Goal: Task Accomplishment & Management: Manage account settings

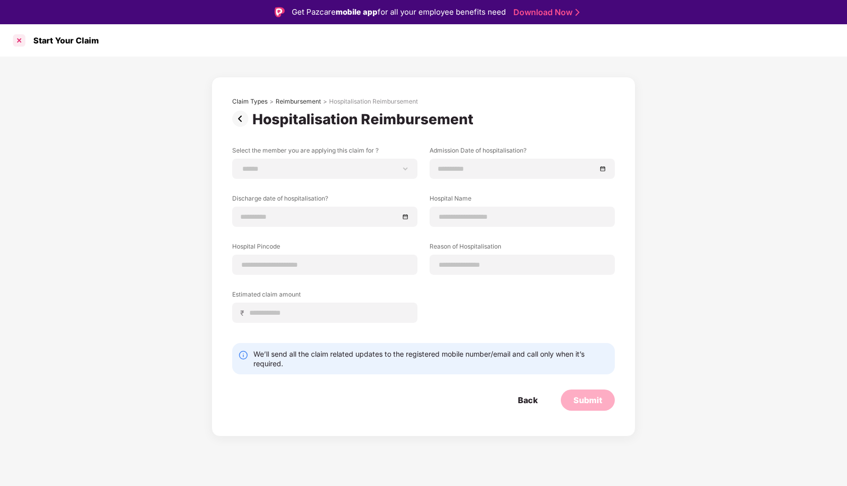
click at [20, 41] on div at bounding box center [19, 40] width 16 height 16
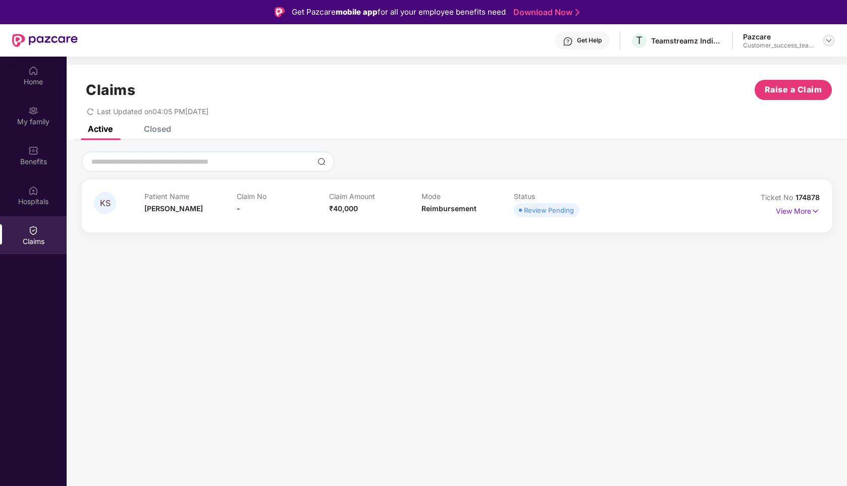
click at [829, 38] on img at bounding box center [829, 40] width 8 height 8
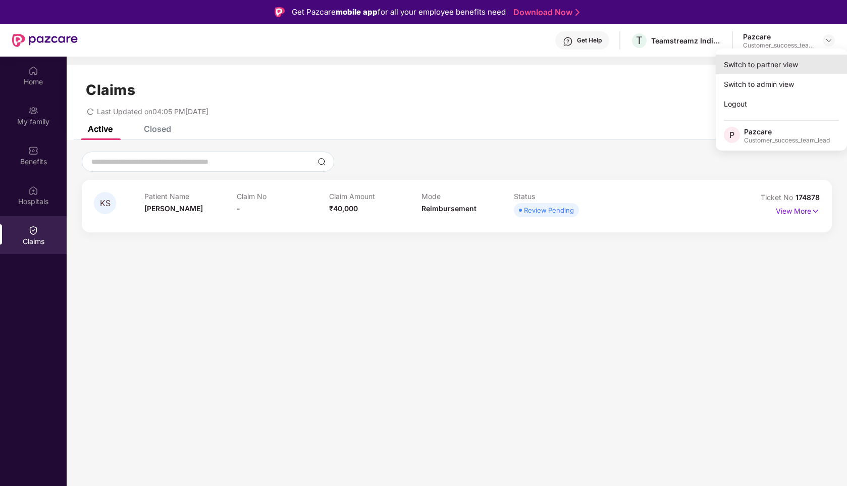
click at [758, 65] on div "Switch to partner view" at bounding box center [781, 65] width 131 height 20
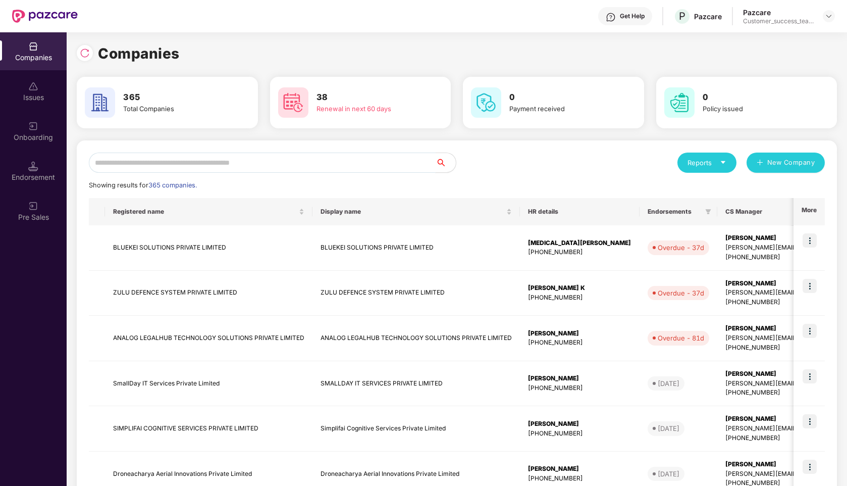
click at [316, 160] on input "text" at bounding box center [262, 163] width 347 height 20
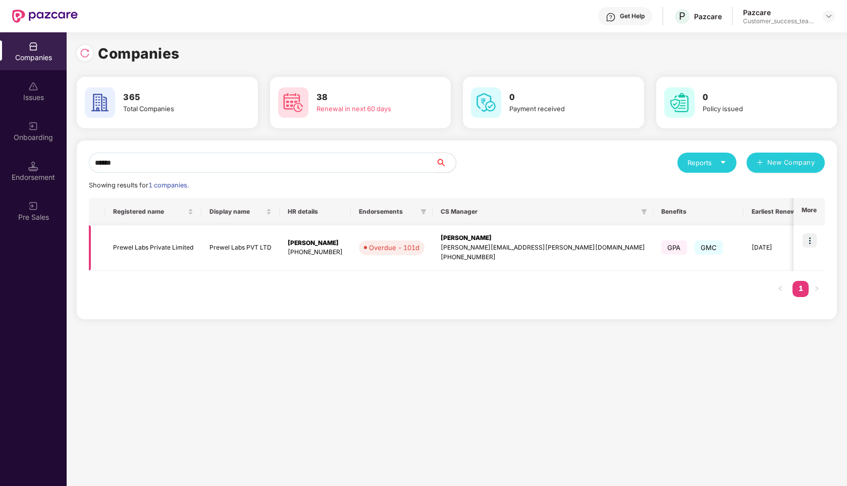
type input "******"
click at [807, 237] on img at bounding box center [810, 240] width 14 height 14
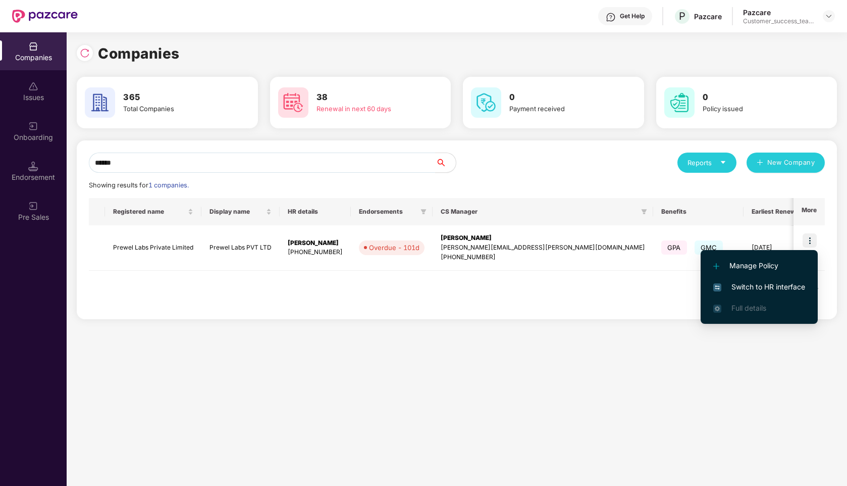
click at [787, 290] on span "Switch to HR interface" at bounding box center [760, 286] width 92 height 11
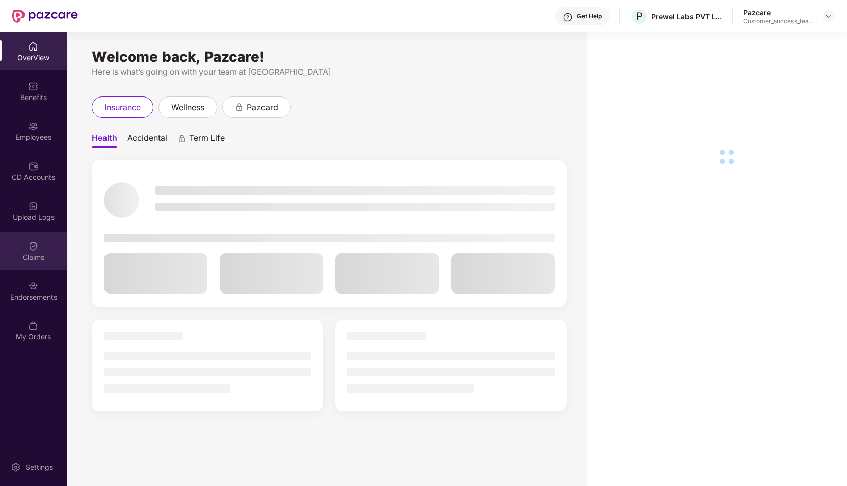
click at [39, 244] on div "Claims" at bounding box center [33, 251] width 67 height 38
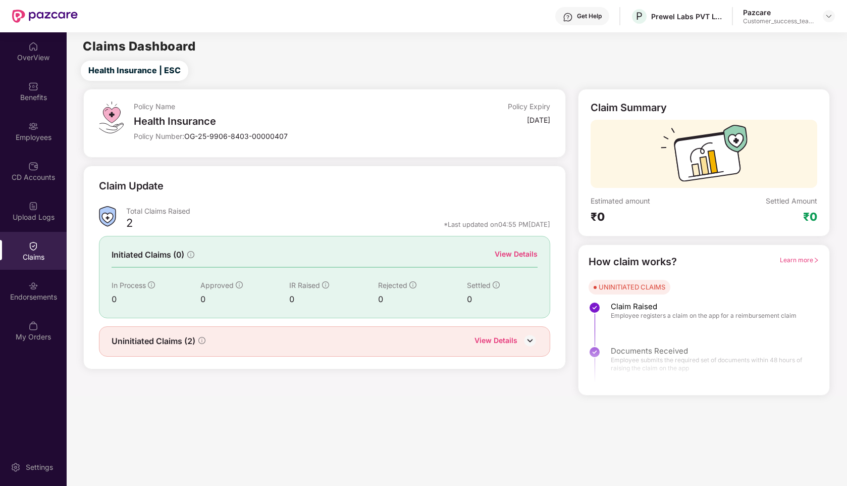
click at [498, 338] on div "View Details" at bounding box center [496, 341] width 43 height 13
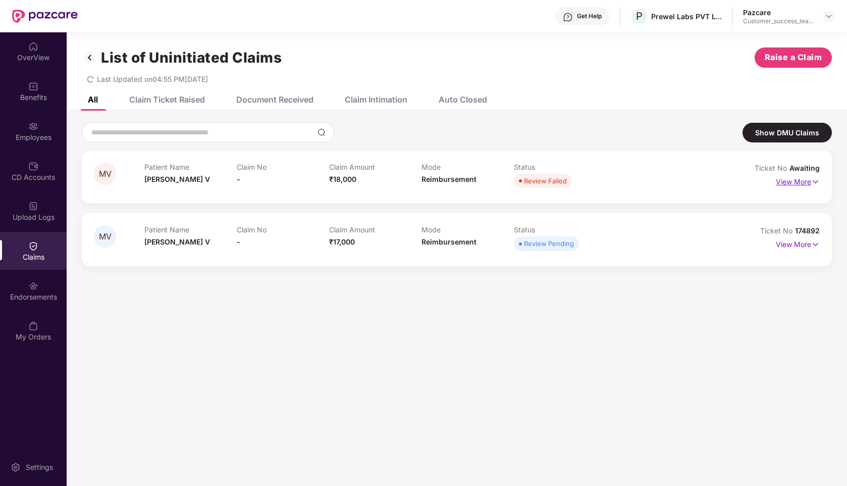
click at [798, 181] on p "View More" at bounding box center [798, 181] width 44 height 14
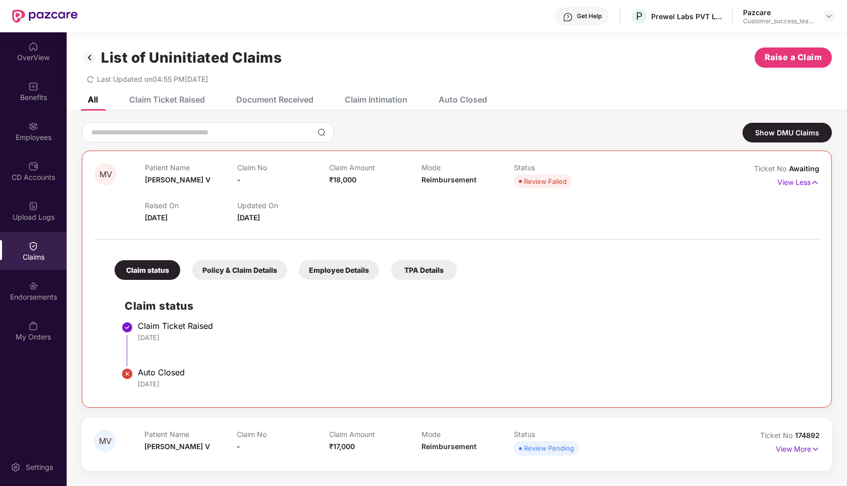
scroll to position [32, 0]
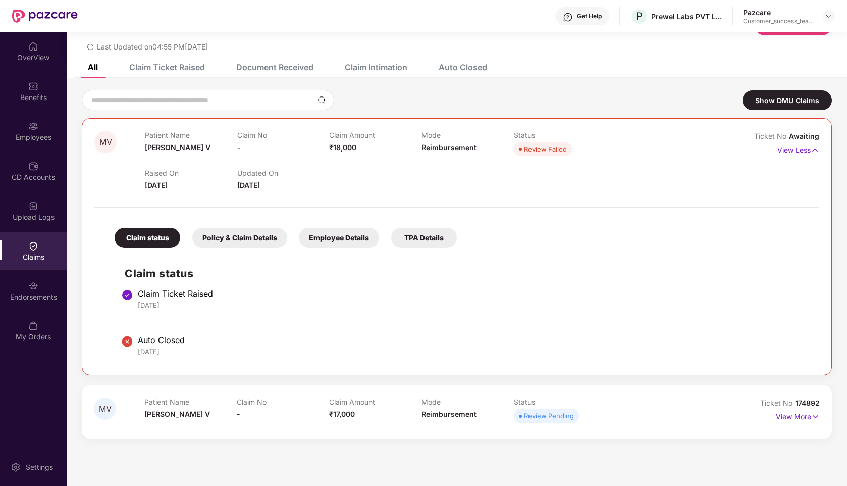
click at [797, 417] on p "View More" at bounding box center [798, 416] width 44 height 14
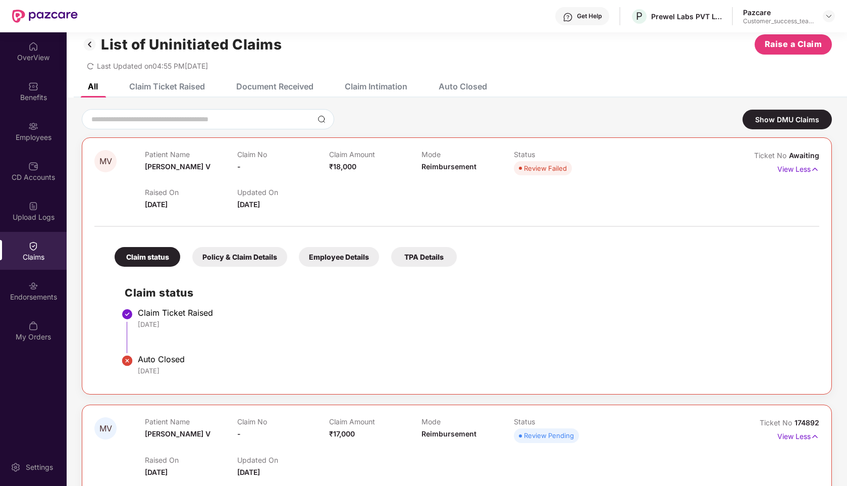
scroll to position [0, 0]
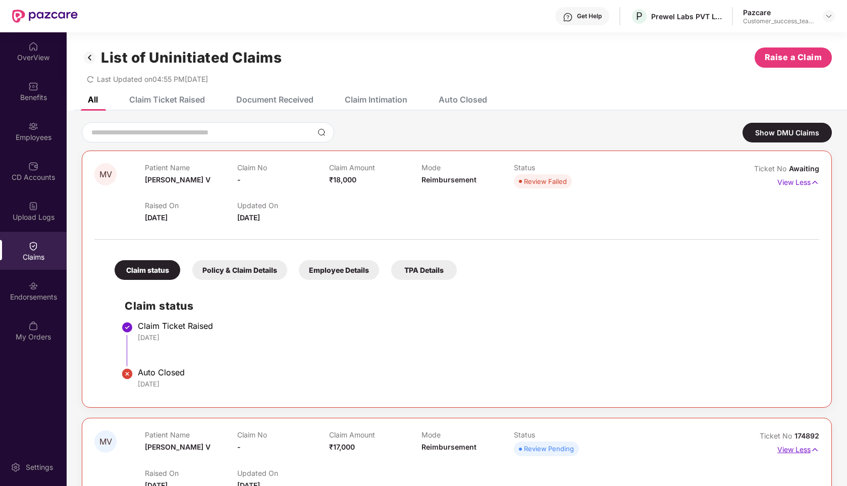
click at [794, 449] on p "View Less" at bounding box center [799, 448] width 42 height 14
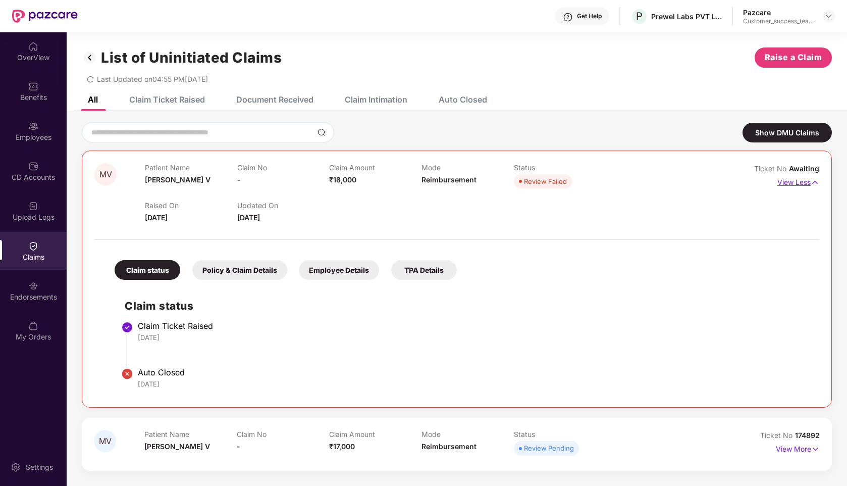
click at [799, 184] on p "View Less" at bounding box center [799, 181] width 42 height 14
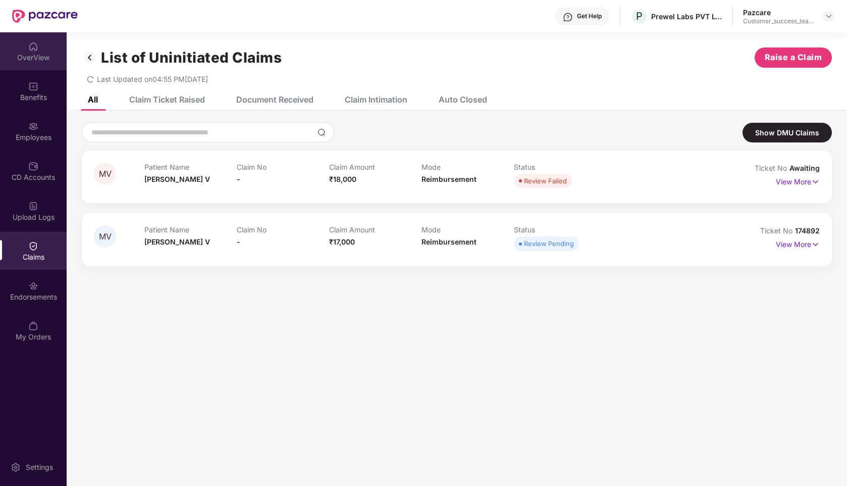
click at [38, 54] on div "OverView" at bounding box center [33, 58] width 67 height 10
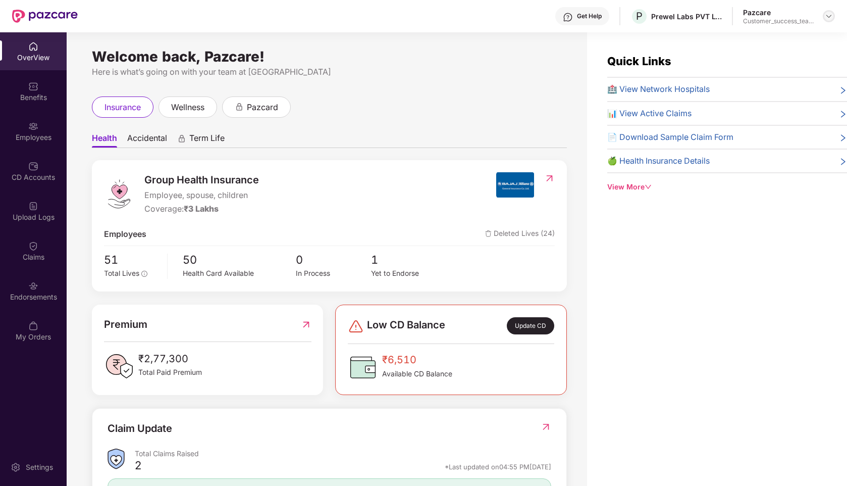
click at [832, 14] on img at bounding box center [829, 16] width 8 height 8
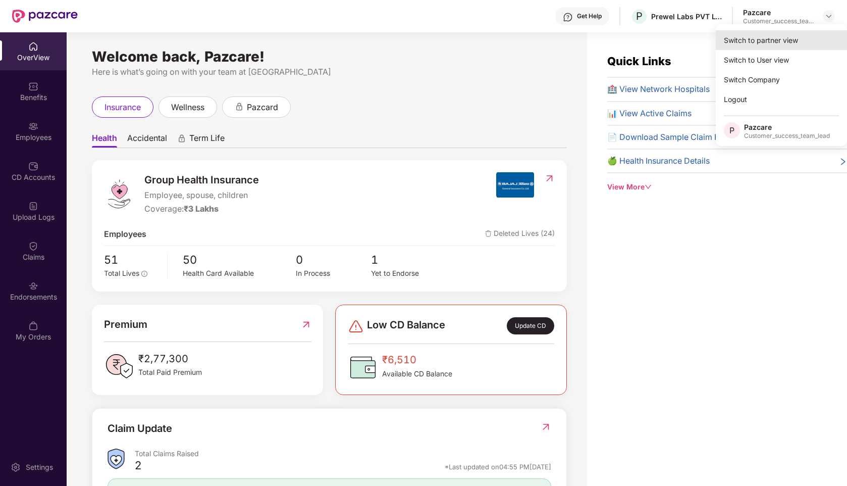
click at [768, 43] on div "Switch to partner view" at bounding box center [781, 40] width 131 height 20
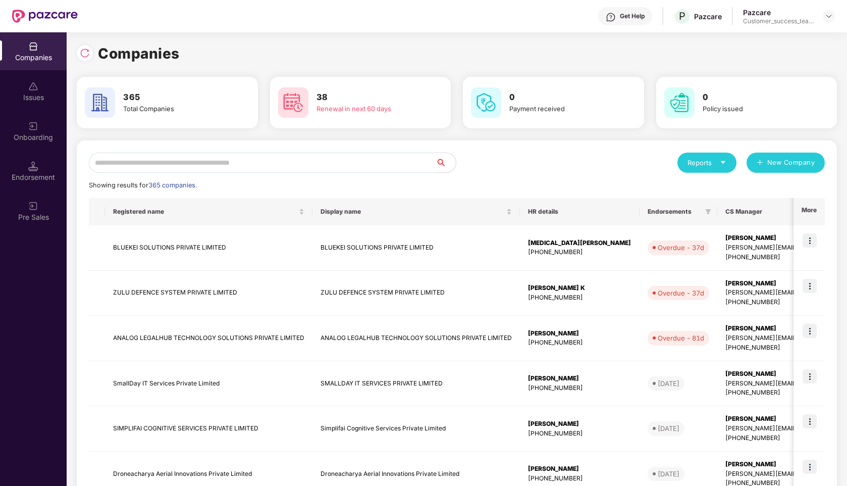
click at [300, 161] on input "text" at bounding box center [262, 163] width 347 height 20
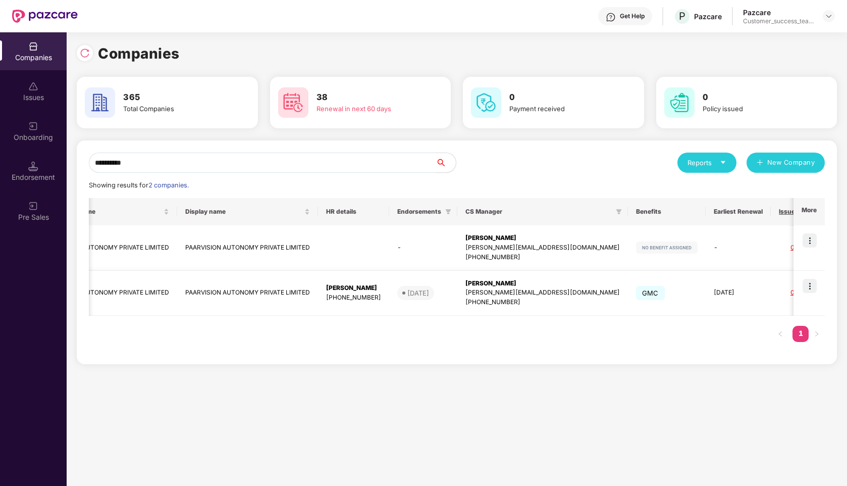
scroll to position [0, 186]
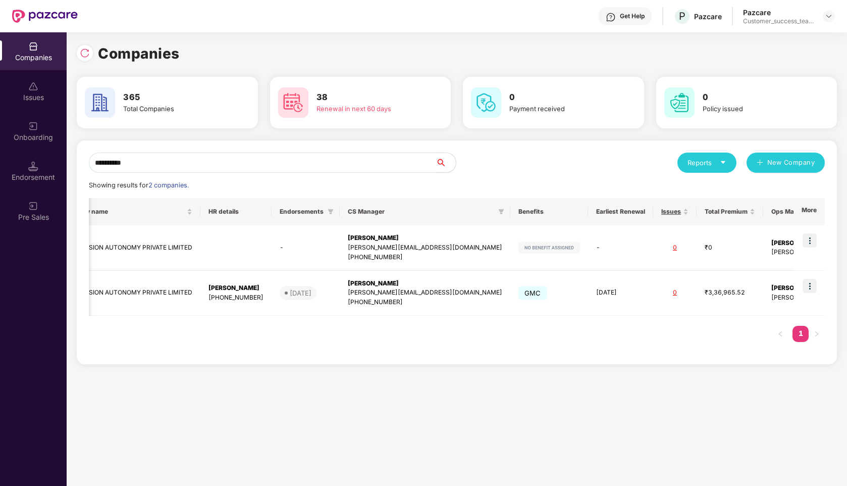
type input "**********"
click at [807, 280] on img at bounding box center [810, 286] width 14 height 14
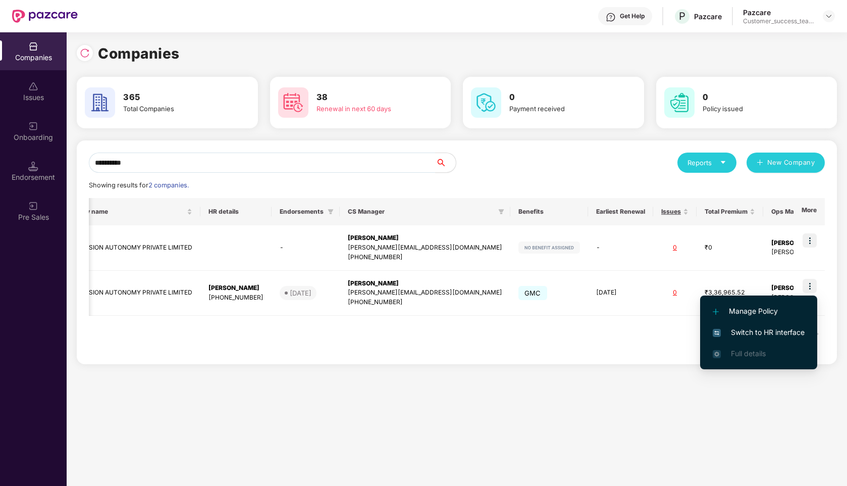
click at [748, 329] on span "Switch to HR interface" at bounding box center [759, 332] width 92 height 11
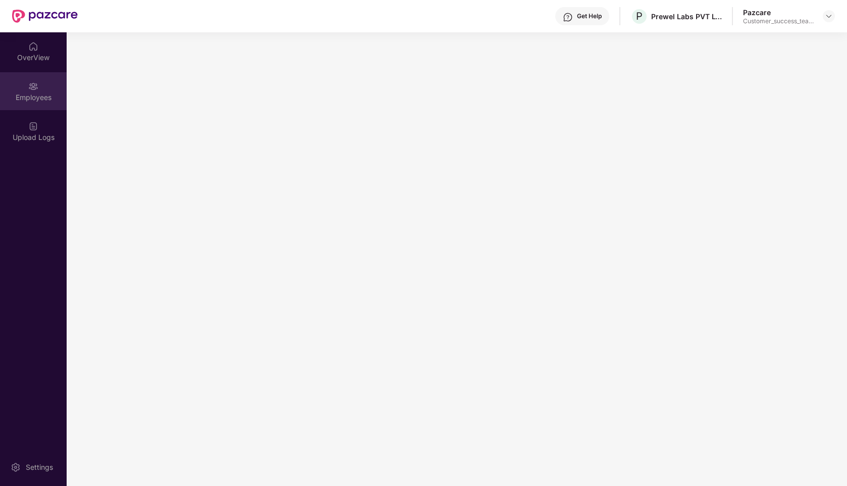
click at [22, 96] on div "Employees" at bounding box center [33, 97] width 67 height 10
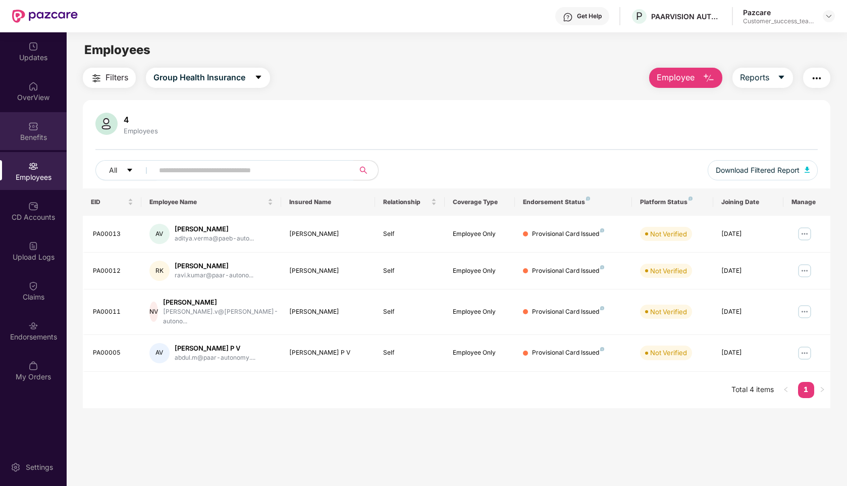
click at [34, 123] on img at bounding box center [33, 126] width 10 height 10
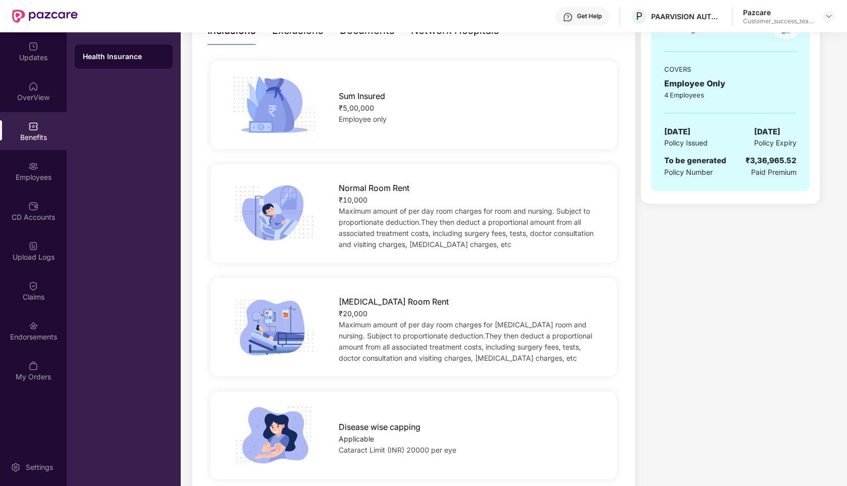
scroll to position [0, 0]
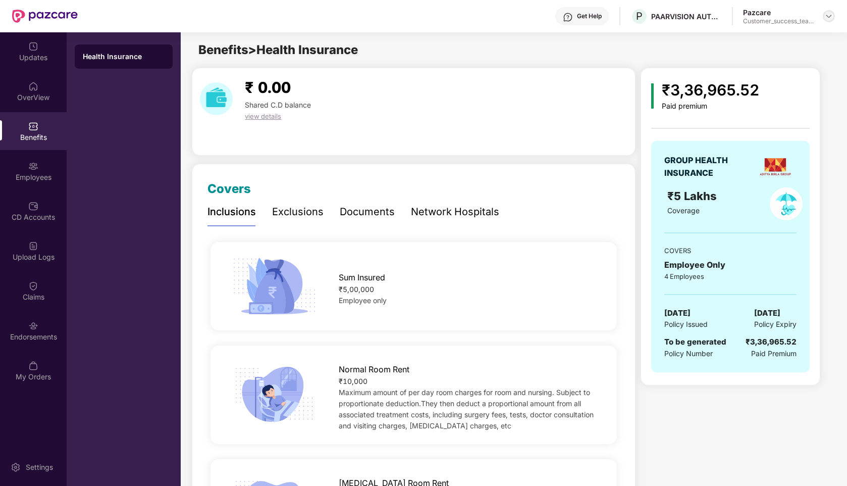
click at [826, 20] on img at bounding box center [829, 16] width 8 height 8
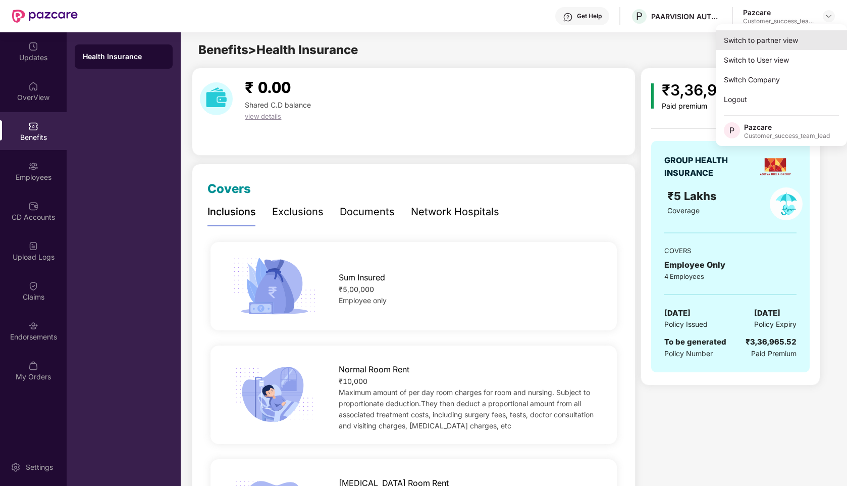
click at [772, 41] on div "Switch to partner view" at bounding box center [781, 40] width 131 height 20
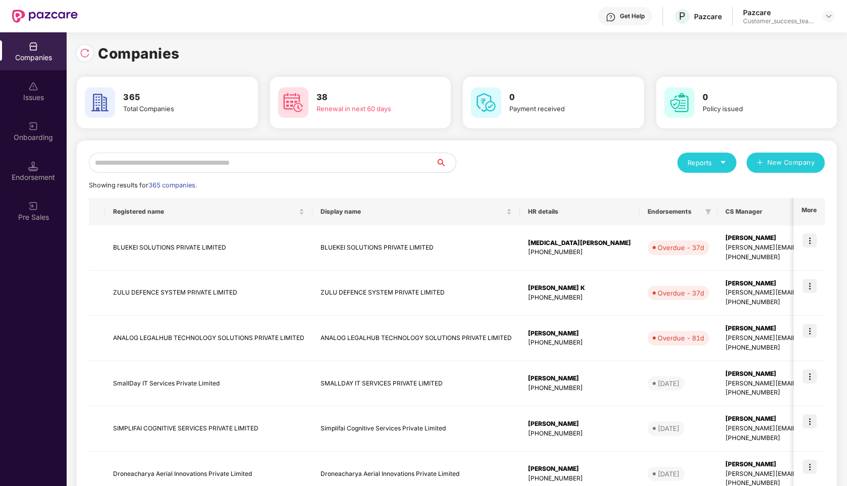
click at [323, 163] on input "text" at bounding box center [262, 163] width 347 height 20
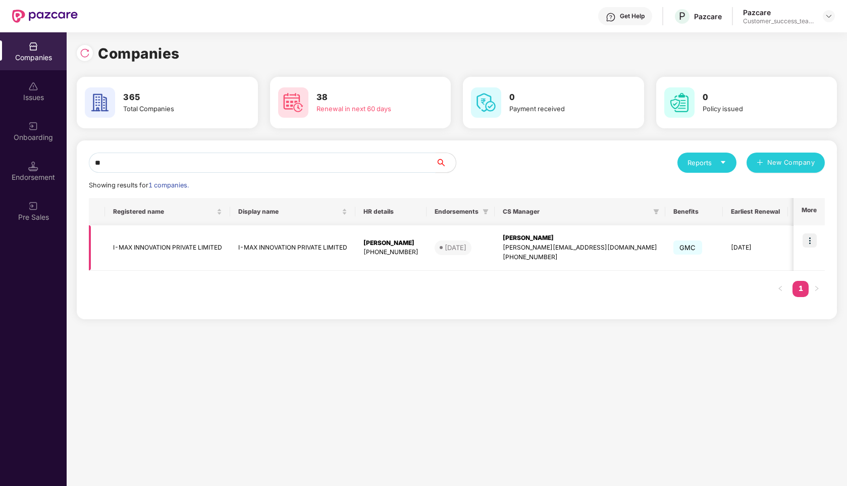
type input "**"
click at [810, 242] on img at bounding box center [810, 240] width 14 height 14
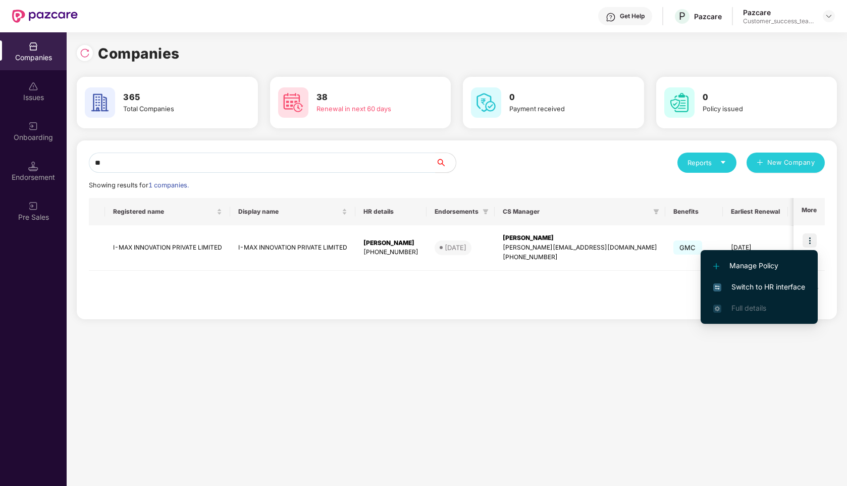
click at [754, 289] on span "Switch to HR interface" at bounding box center [760, 286] width 92 height 11
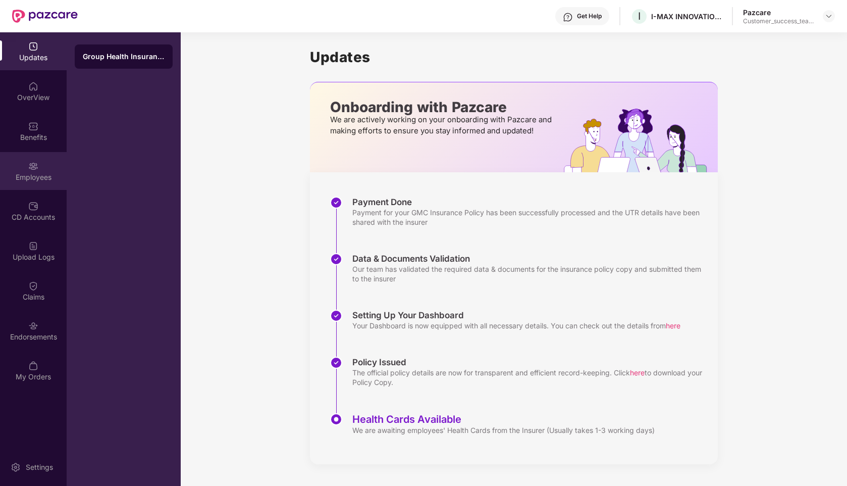
click at [26, 176] on div "Employees" at bounding box center [33, 177] width 67 height 10
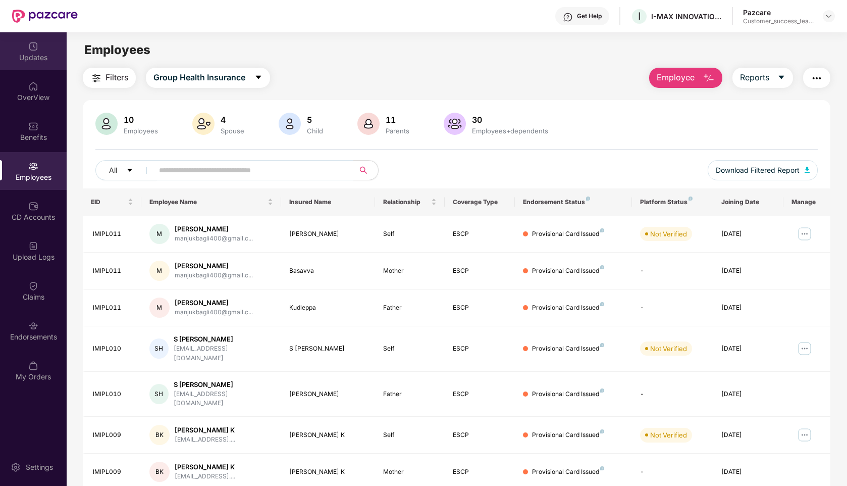
click at [40, 59] on div "Updates" at bounding box center [33, 58] width 67 height 10
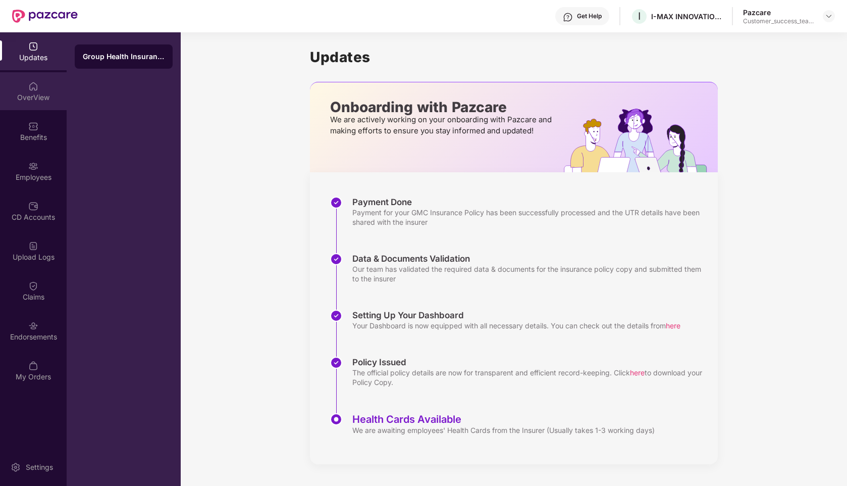
click at [13, 96] on div "OverView" at bounding box center [33, 97] width 67 height 10
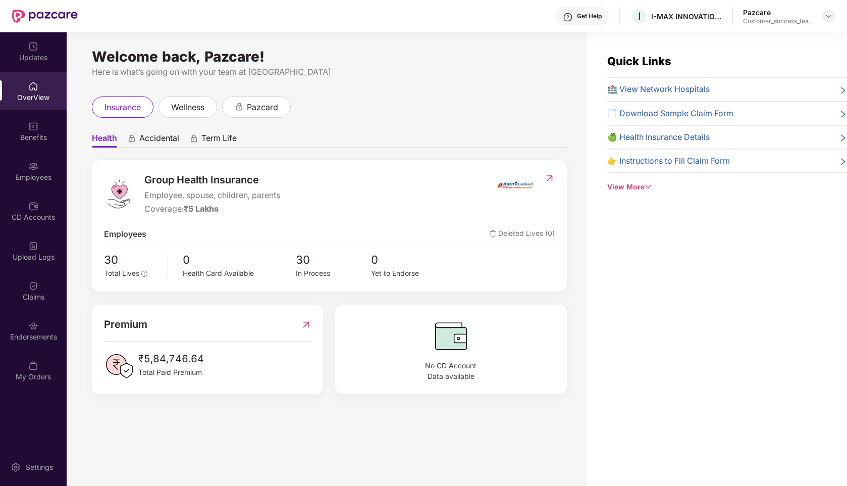
click at [831, 14] on img at bounding box center [829, 16] width 8 height 8
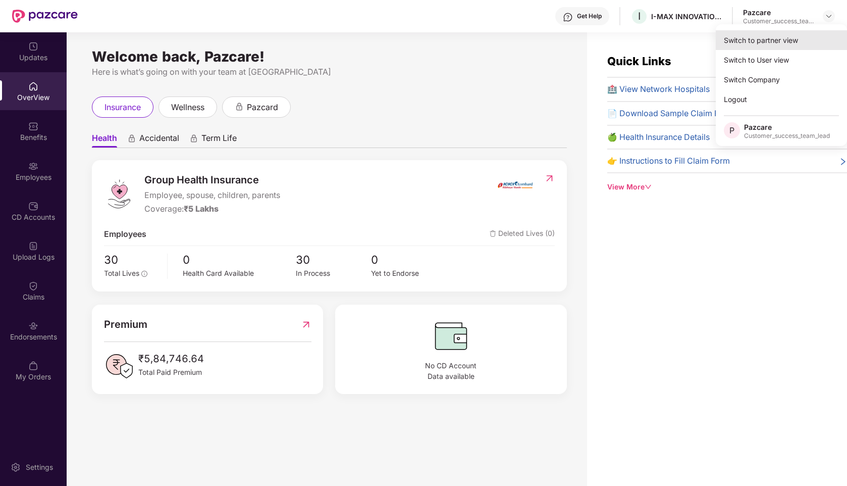
click at [794, 41] on div "Switch to partner view" at bounding box center [781, 40] width 131 height 20
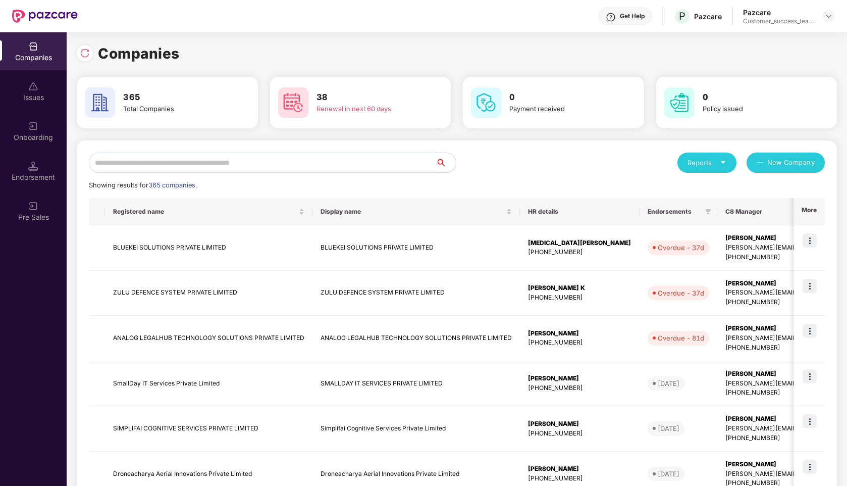
click at [273, 167] on input "text" at bounding box center [262, 163] width 347 height 20
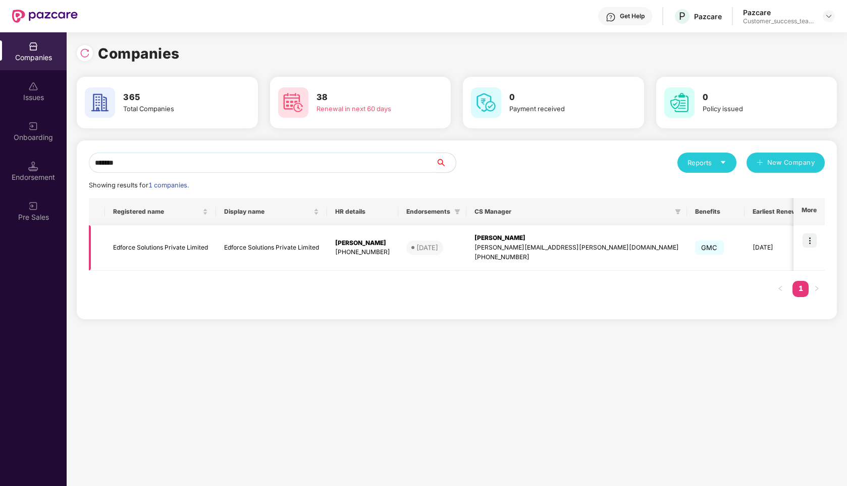
type input "*******"
click at [812, 238] on img at bounding box center [810, 240] width 14 height 14
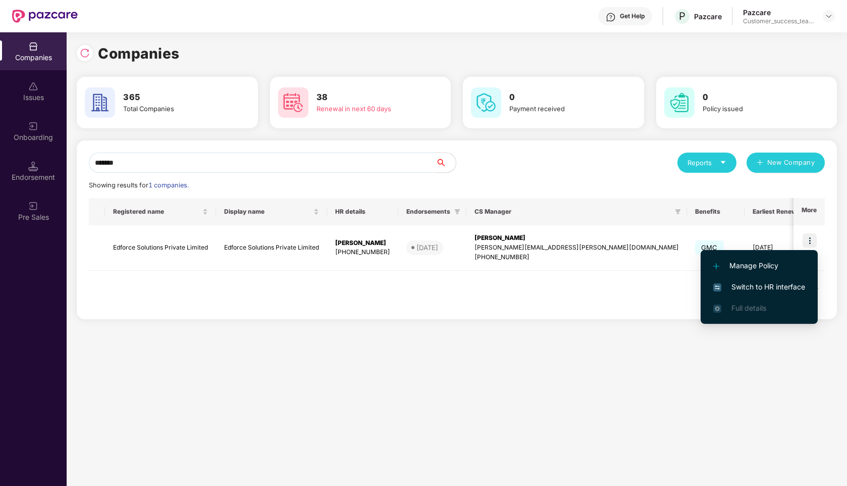
click at [761, 286] on span "Switch to HR interface" at bounding box center [760, 286] width 92 height 11
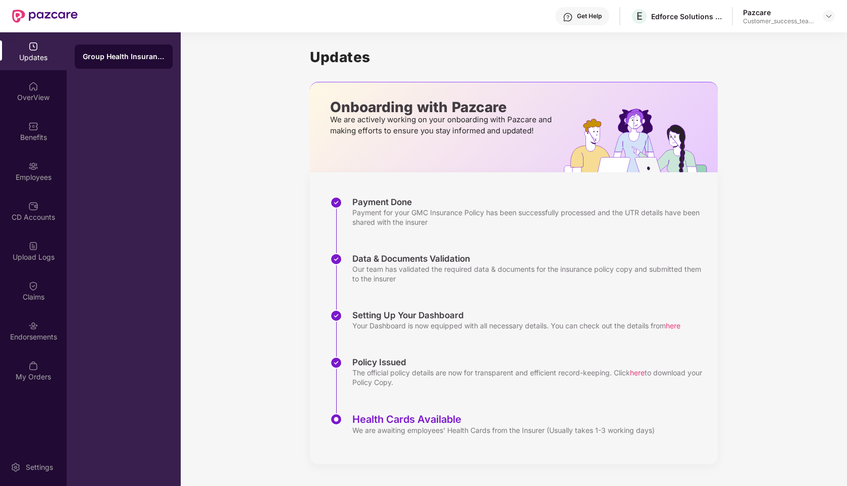
click at [37, 122] on img at bounding box center [33, 126] width 10 height 10
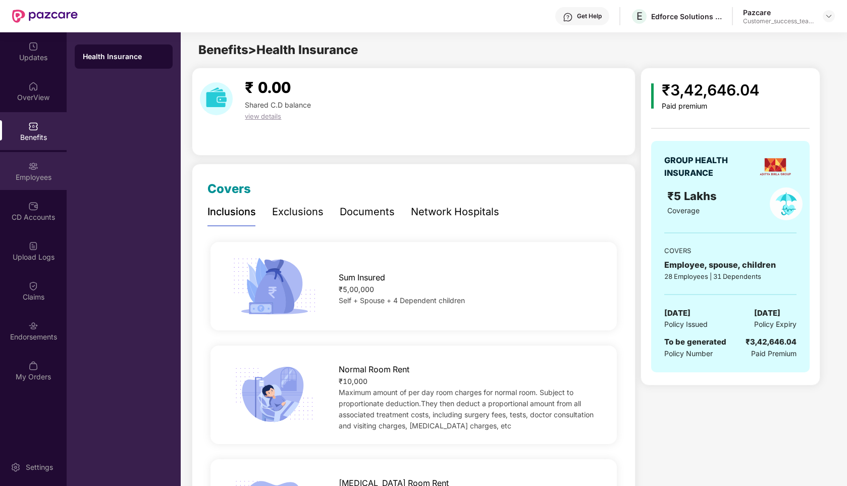
click at [38, 177] on div "Employees" at bounding box center [33, 177] width 67 height 10
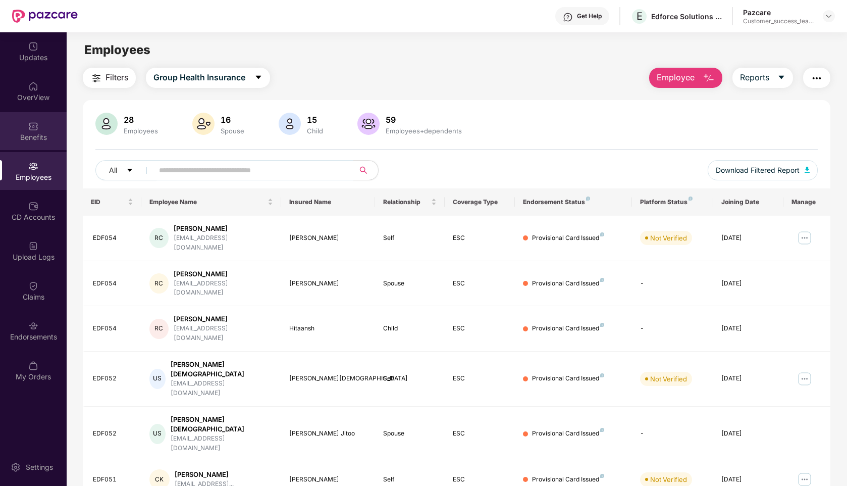
click at [36, 137] on div "Benefits" at bounding box center [33, 137] width 67 height 10
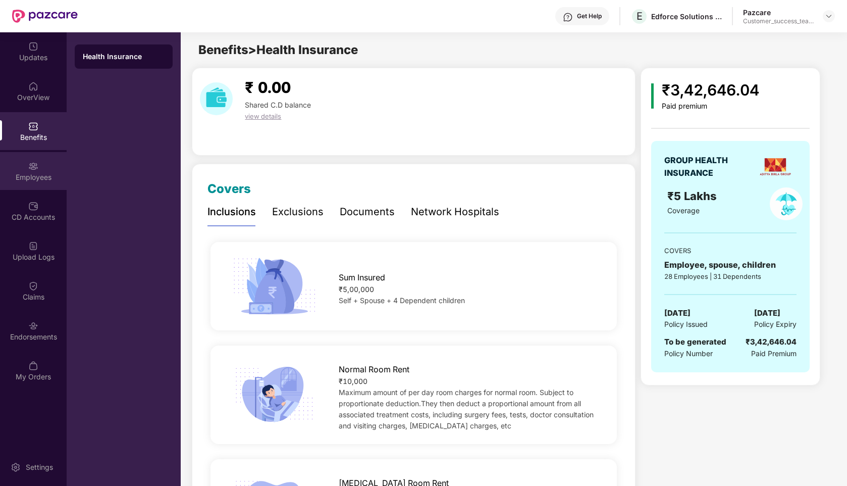
click at [36, 186] on div "Employees" at bounding box center [33, 171] width 67 height 38
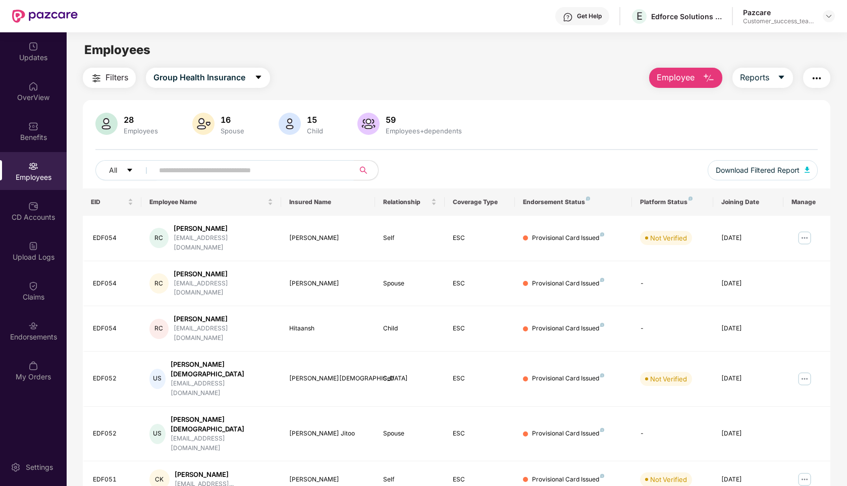
click at [214, 174] on input "text" at bounding box center [249, 170] width 181 height 15
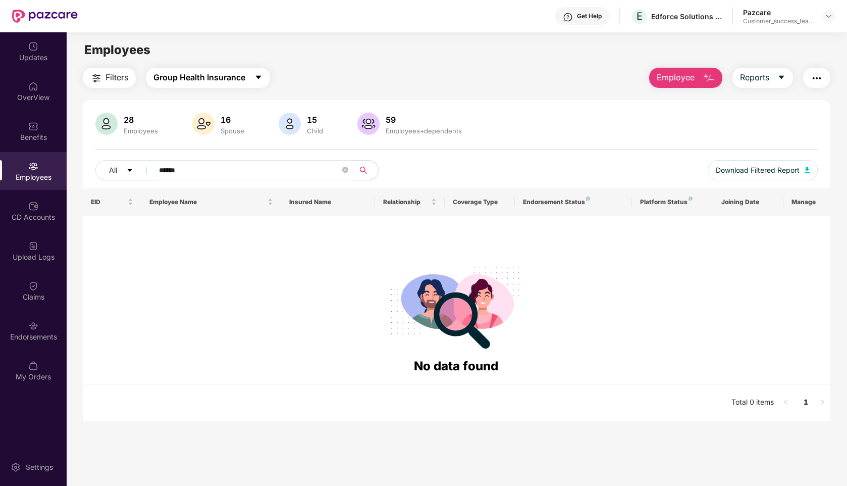
click at [183, 82] on span "Group Health Insurance" at bounding box center [200, 77] width 92 height 13
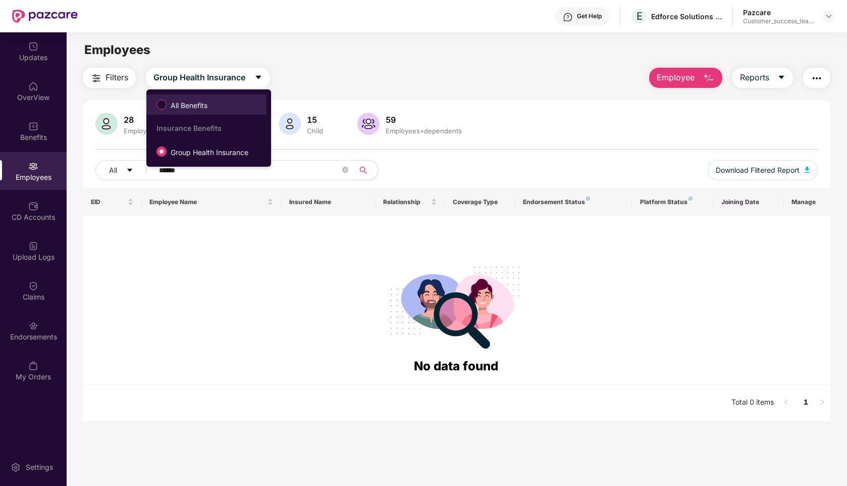
click at [189, 102] on span "All Benefits" at bounding box center [189, 105] width 45 height 11
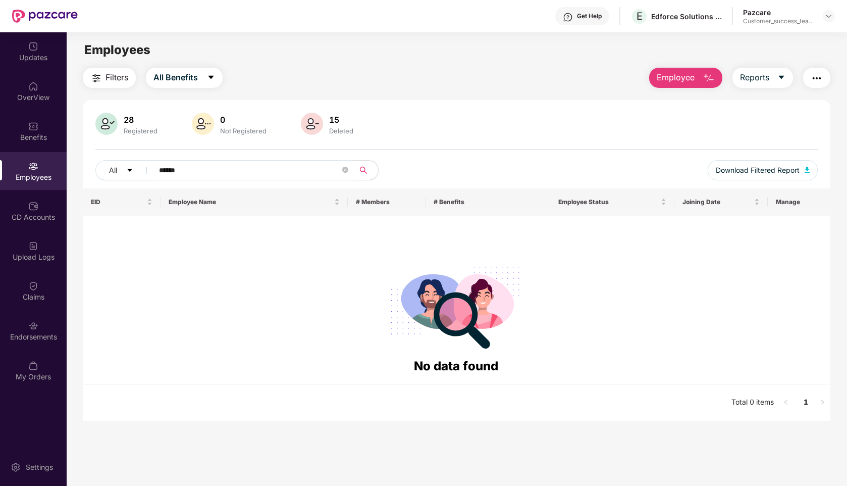
click at [197, 169] on input "******" at bounding box center [249, 170] width 181 height 15
type input "*"
